Goal: Information Seeking & Learning: Learn about a topic

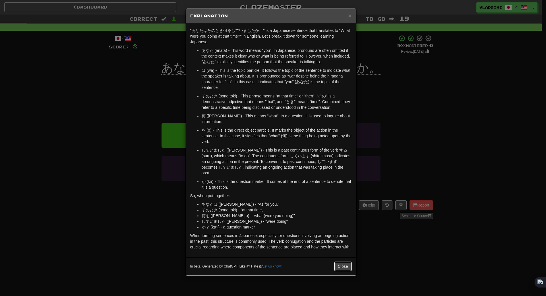
drag, startPoint x: 343, startPoint y: 258, endPoint x: 344, endPoint y: 255, distance: 3.4
click at [344, 261] on button "Close" at bounding box center [343, 266] width 18 height 10
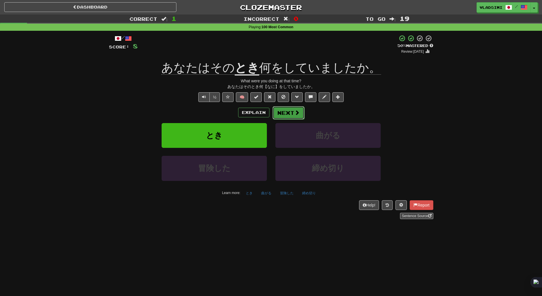
click at [295, 113] on span at bounding box center [297, 112] width 5 height 5
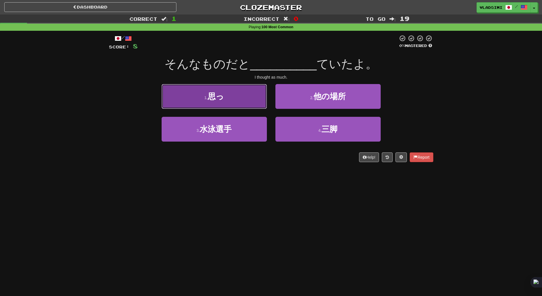
click at [198, 89] on button "1 . 思っ" at bounding box center [214, 96] width 105 height 25
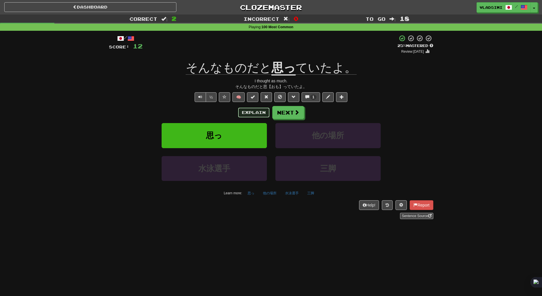
click at [248, 116] on button "Explain" at bounding box center [253, 113] width 31 height 10
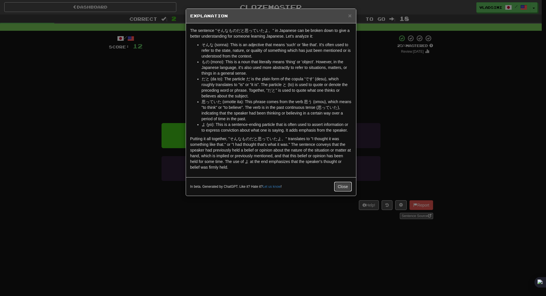
click at [342, 186] on button "Close" at bounding box center [343, 187] width 18 height 10
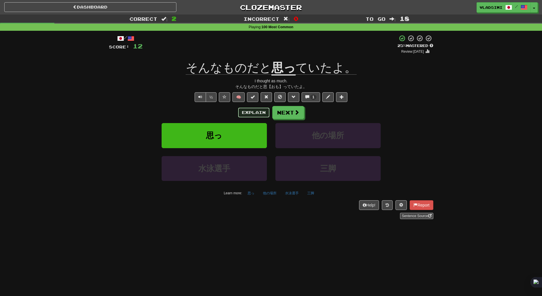
click at [251, 116] on button "Explain" at bounding box center [253, 113] width 31 height 10
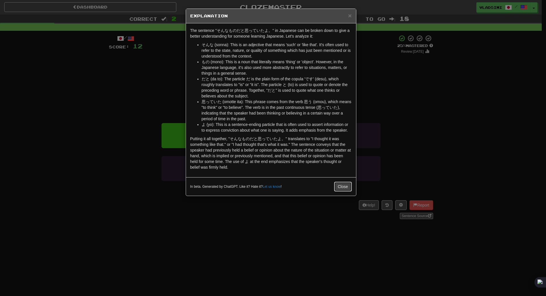
click at [340, 186] on button "Close" at bounding box center [343, 187] width 18 height 10
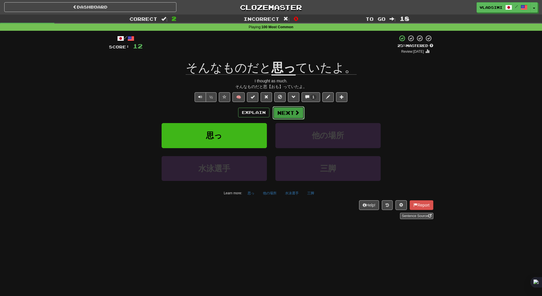
click at [294, 116] on button "Next" at bounding box center [289, 112] width 32 height 13
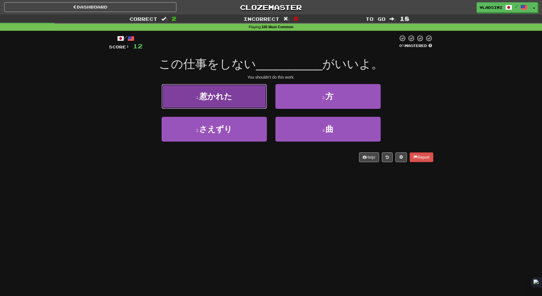
click at [248, 98] on button "1 . 惹かれた" at bounding box center [214, 96] width 105 height 25
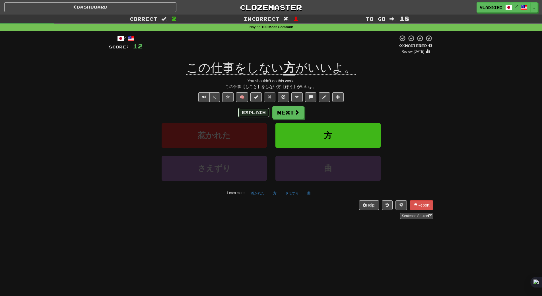
click at [251, 111] on button "Explain" at bounding box center [253, 113] width 31 height 10
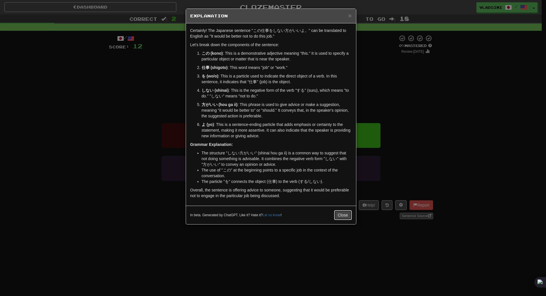
click at [341, 212] on button "Close" at bounding box center [343, 215] width 18 height 10
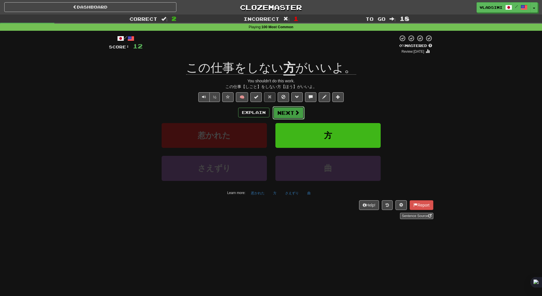
click at [297, 114] on span at bounding box center [297, 112] width 5 height 5
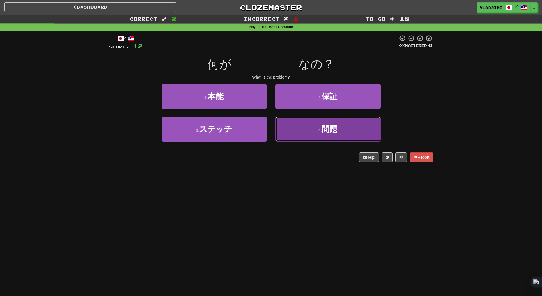
click at [320, 127] on button "4 . 問題" at bounding box center [327, 129] width 105 height 25
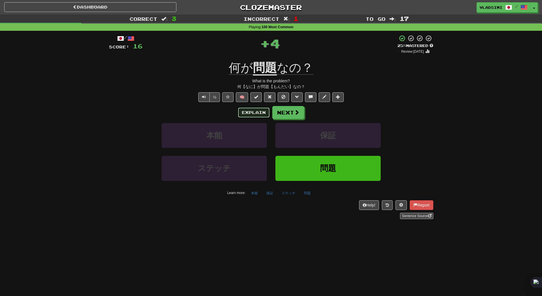
click at [252, 108] on button "Explain" at bounding box center [253, 113] width 31 height 10
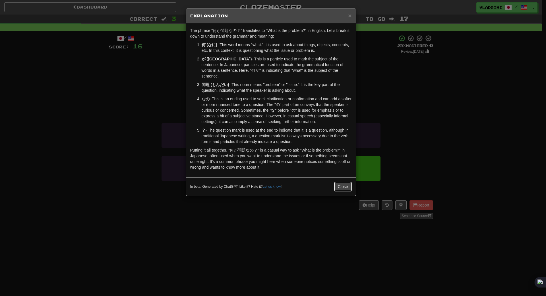
click at [342, 182] on button "Close" at bounding box center [343, 187] width 18 height 10
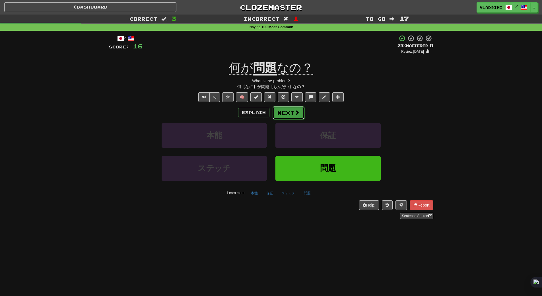
click at [295, 112] on span at bounding box center [297, 112] width 5 height 5
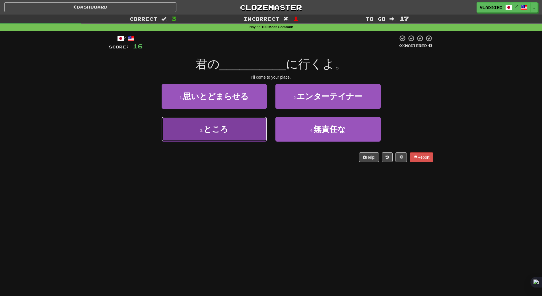
click at [250, 131] on button "3 . ところ" at bounding box center [214, 129] width 105 height 25
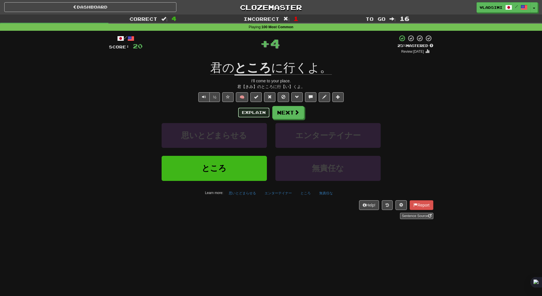
click at [261, 114] on button "Explain" at bounding box center [253, 113] width 31 height 10
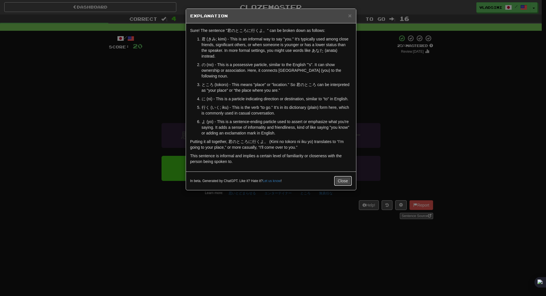
click at [337, 176] on button "Close" at bounding box center [343, 181] width 18 height 10
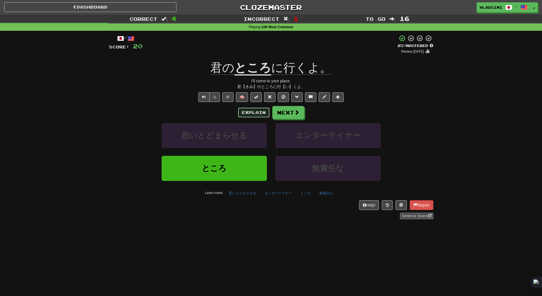
click at [252, 112] on button "Explain" at bounding box center [253, 113] width 31 height 10
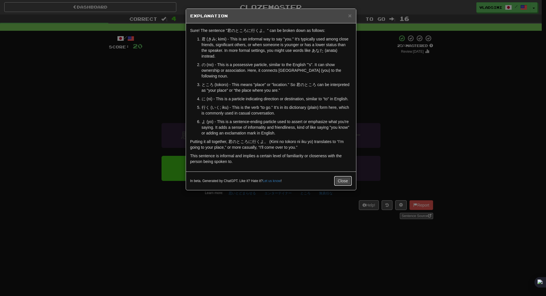
click at [341, 176] on button "Close" at bounding box center [343, 181] width 18 height 10
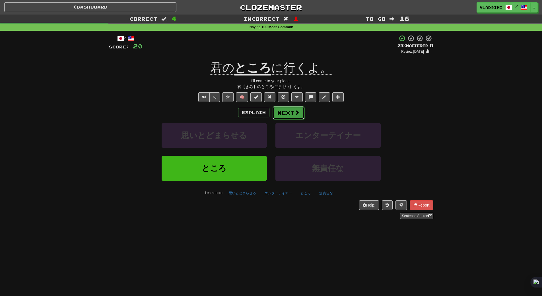
click at [296, 110] on span at bounding box center [297, 112] width 5 height 5
